Goal: Information Seeking & Learning: Find specific fact

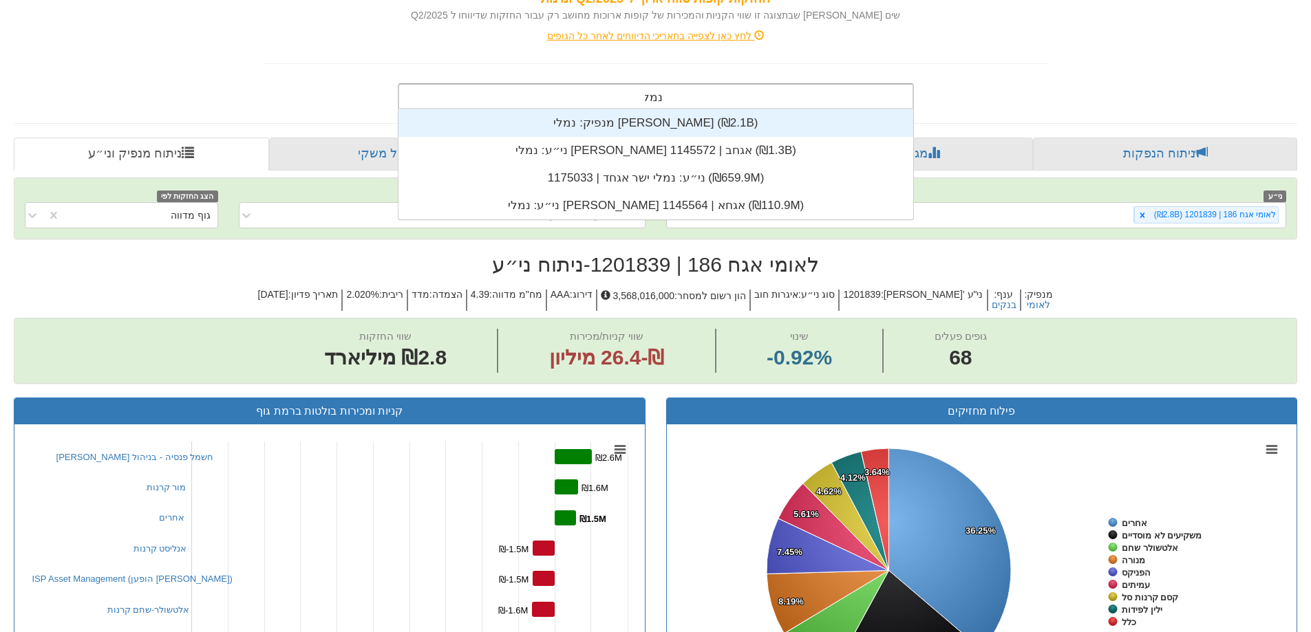
scroll to position [110, 0]
type input "נמלי"
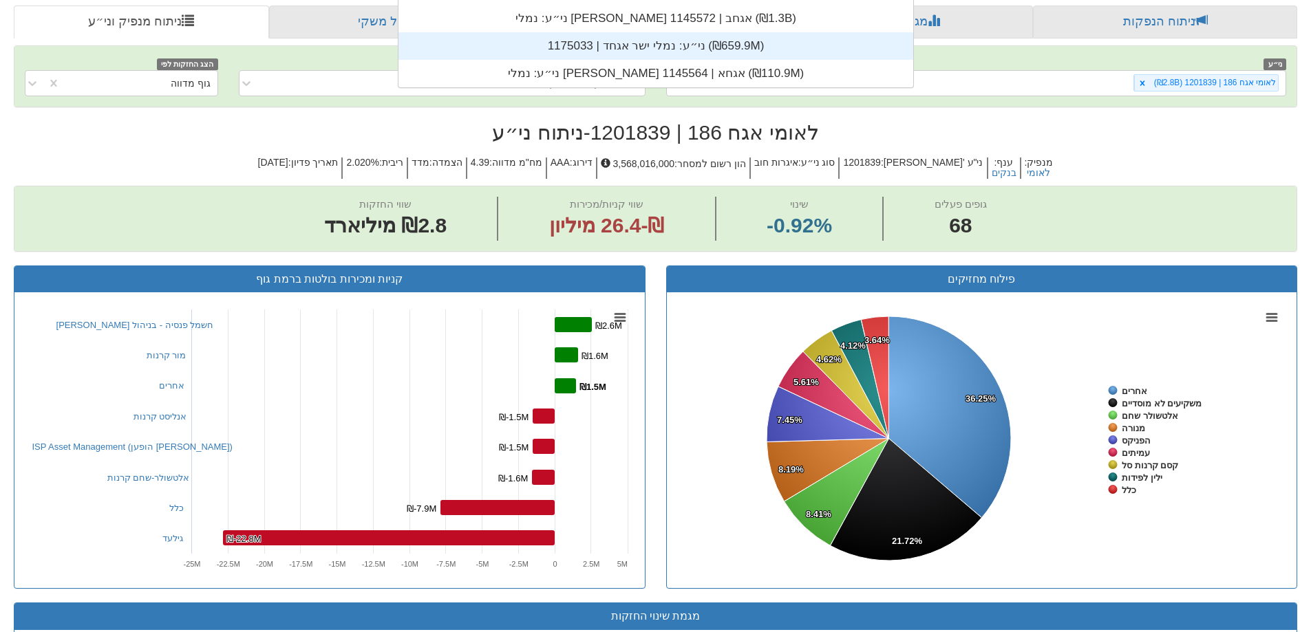
scroll to position [344, 0]
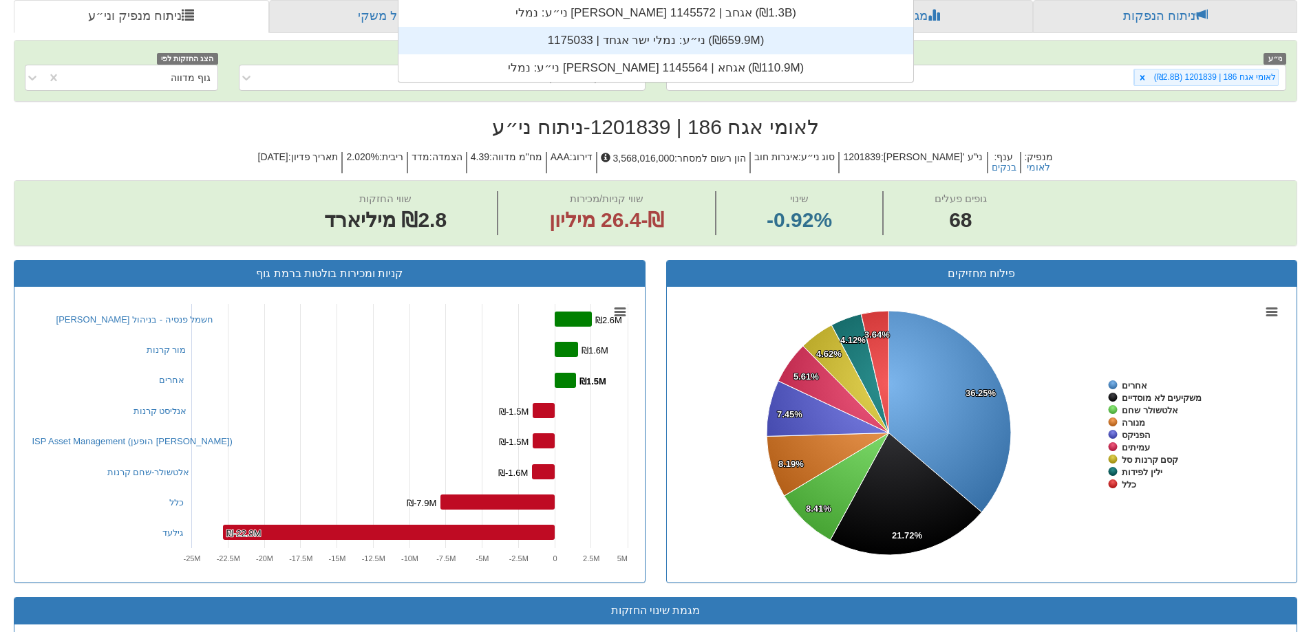
click at [668, 45] on div "ני״ע: ‏נמלי ישר אגחד | 1175033 ‎(₪659.9M)‎" at bounding box center [655, 41] width 515 height 28
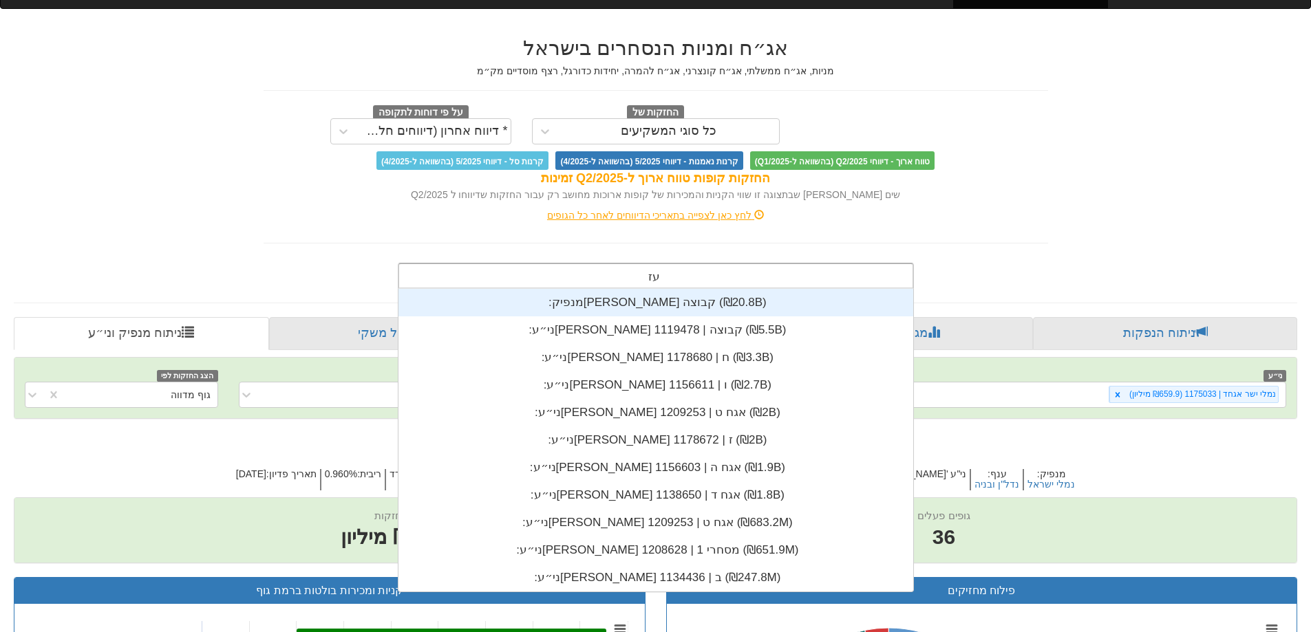
scroll to position [303, 0]
type input "עזר"
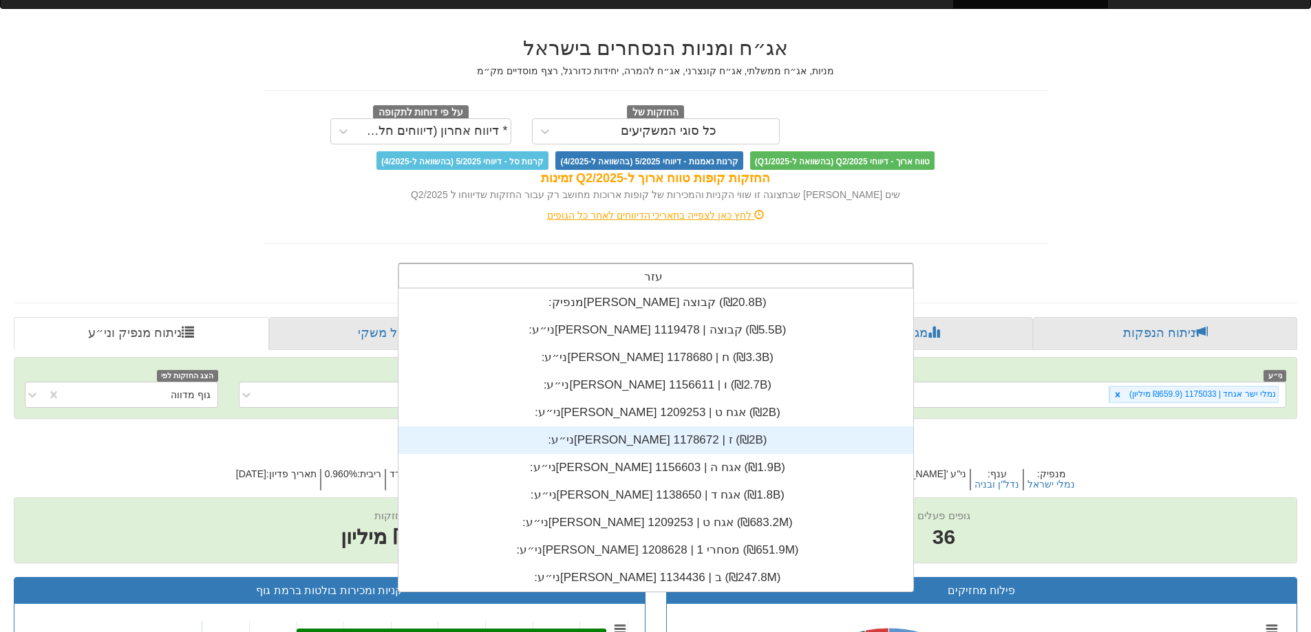
click at [645, 442] on div "ני״ע: ‏[PERSON_NAME] ז | 1178672 ‎(₪2B)‎" at bounding box center [655, 441] width 515 height 28
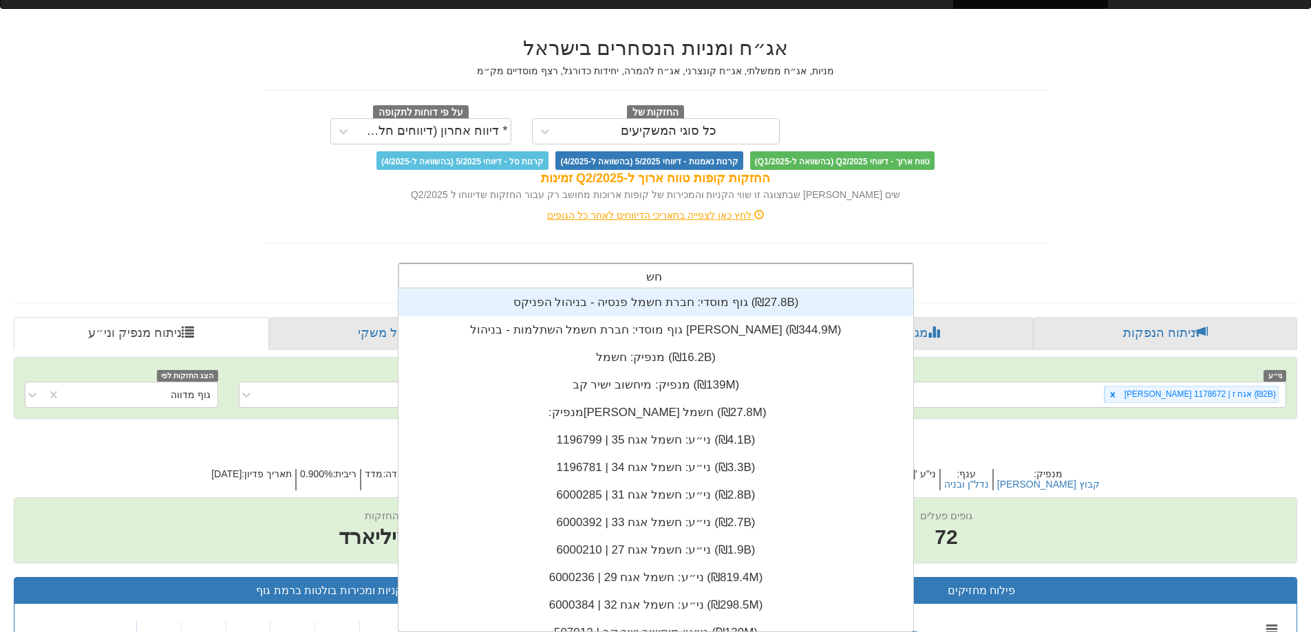
type input "חשמל"
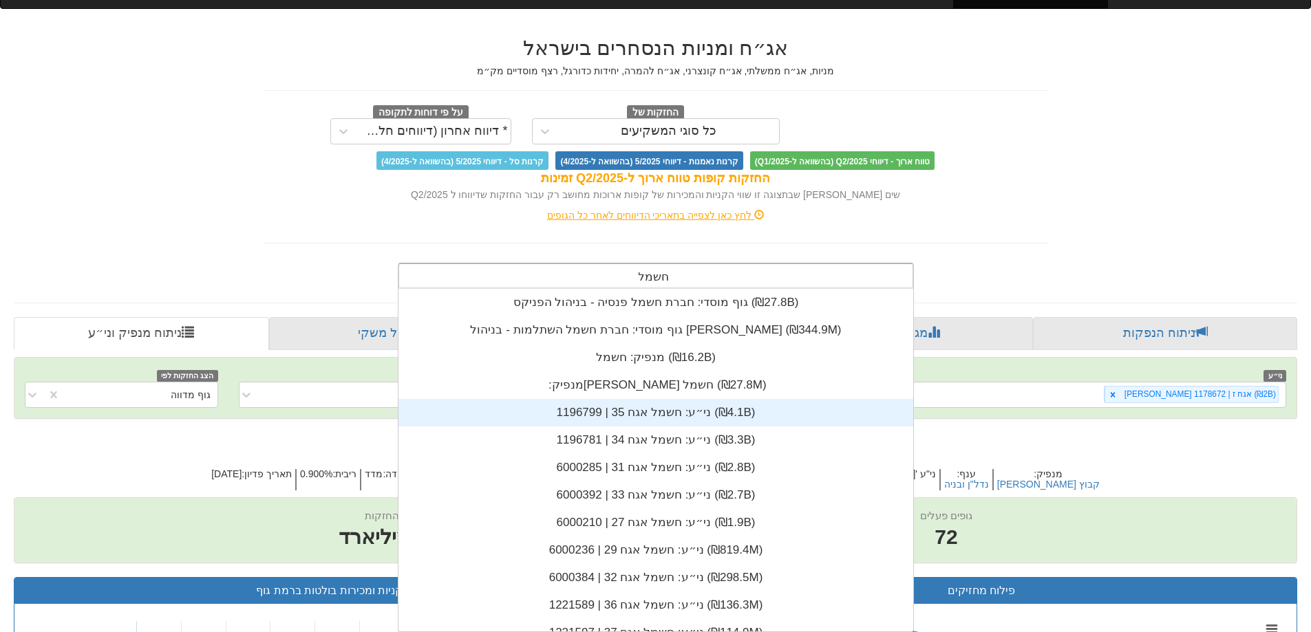
click at [682, 410] on div "ני״ע: ‏חשמל אגח 35 | 1196799 ‎(₪4.1B)‎" at bounding box center [655, 413] width 515 height 28
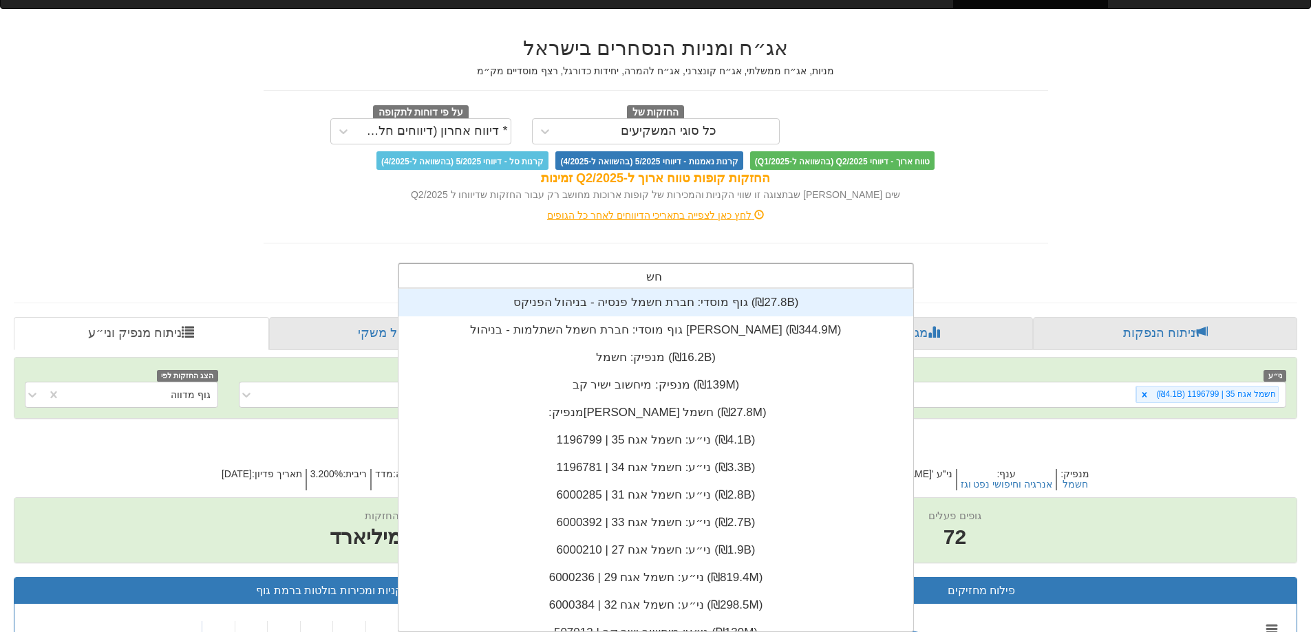
type input "חשמל"
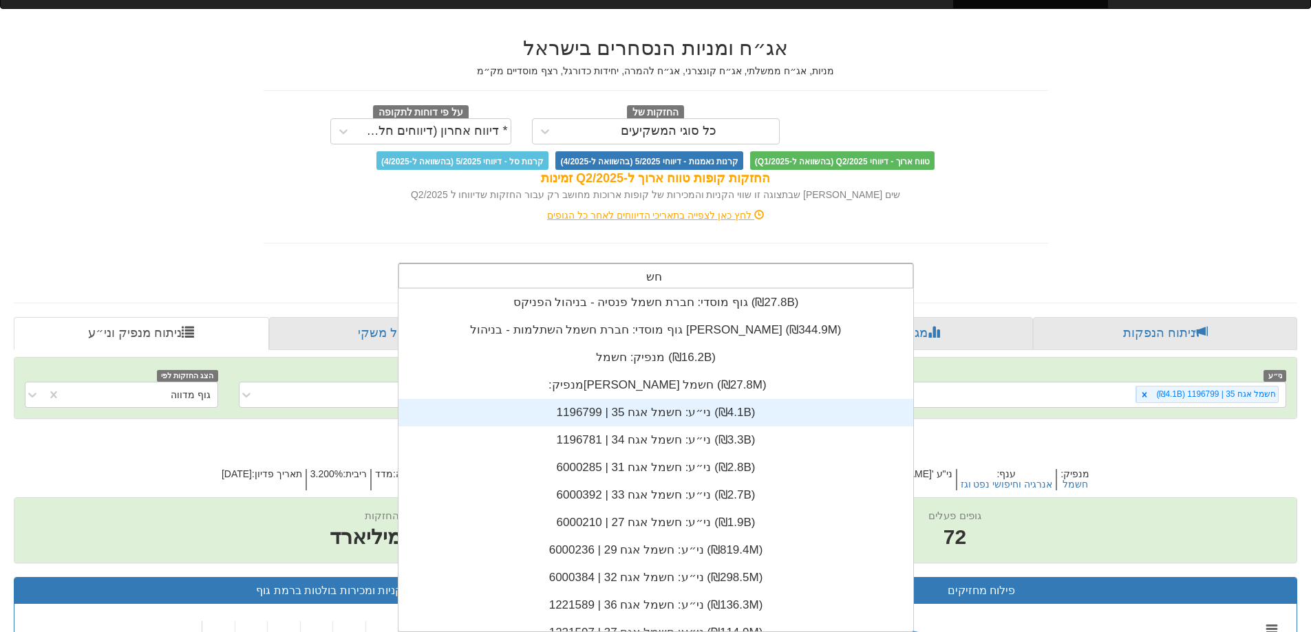
click at [661, 422] on div "ני״ע: ‏חשמל אגח 35 | 1196799 ‎(₪4.1B)‎" at bounding box center [655, 413] width 515 height 28
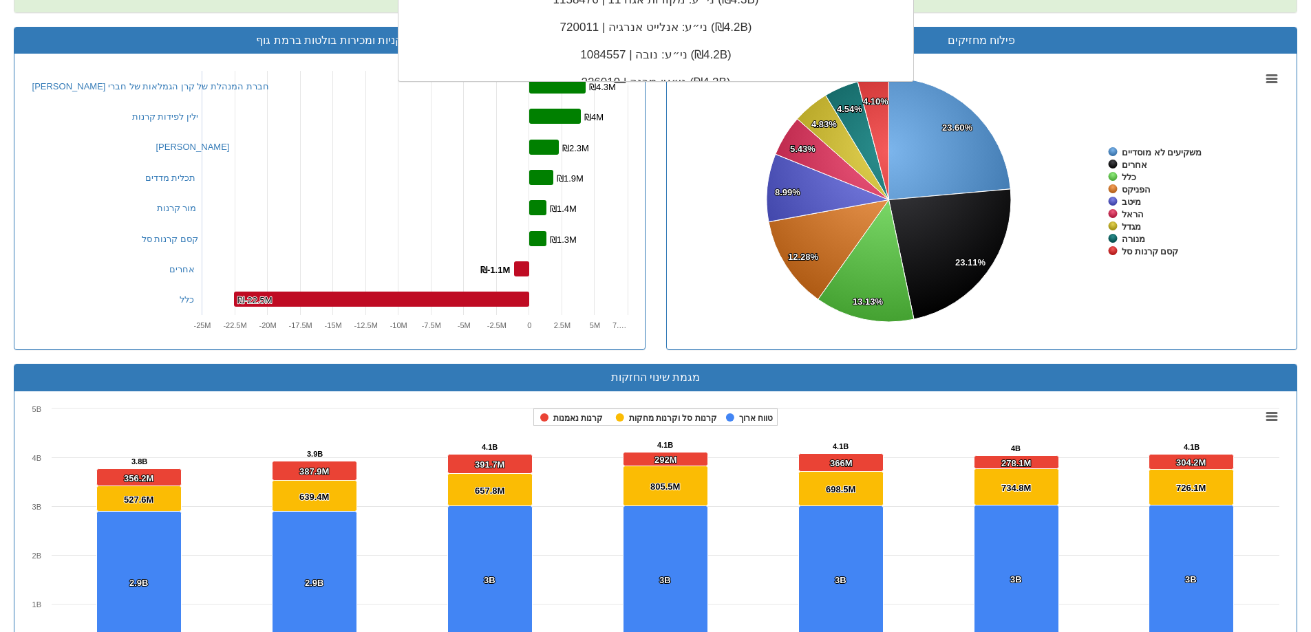
scroll to position [343, 0]
